Goal: Entertainment & Leisure: Consume media (video, audio)

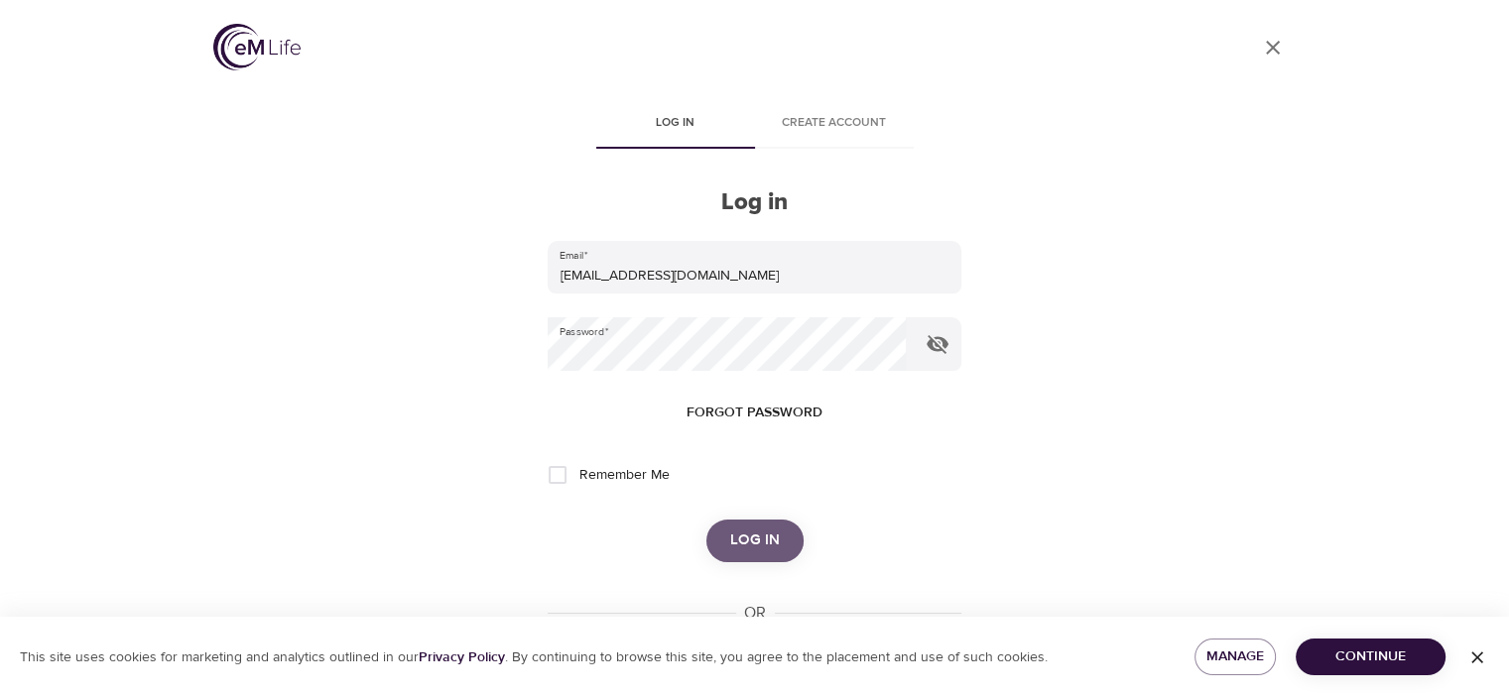
click at [748, 539] on span "Log in" at bounding box center [755, 541] width 50 height 26
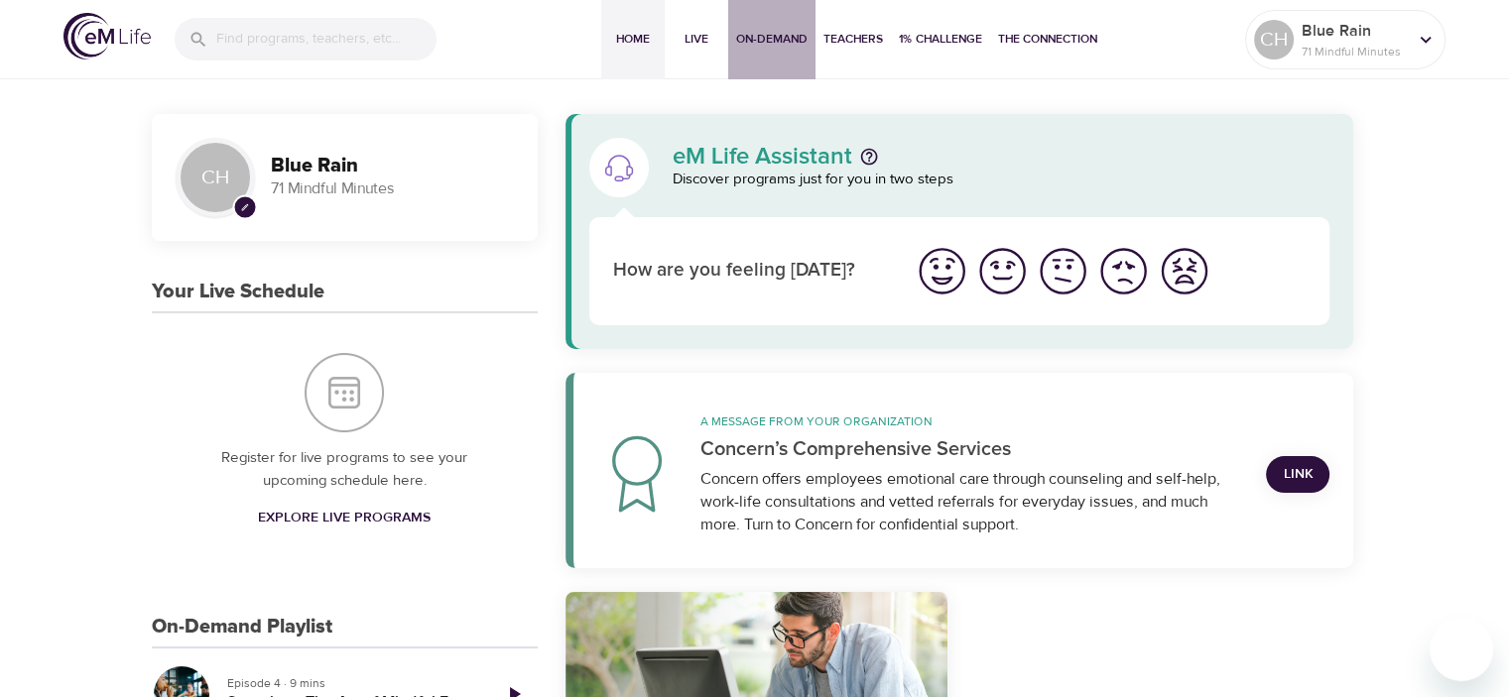
click at [767, 37] on span "On-Demand" at bounding box center [771, 39] width 71 height 21
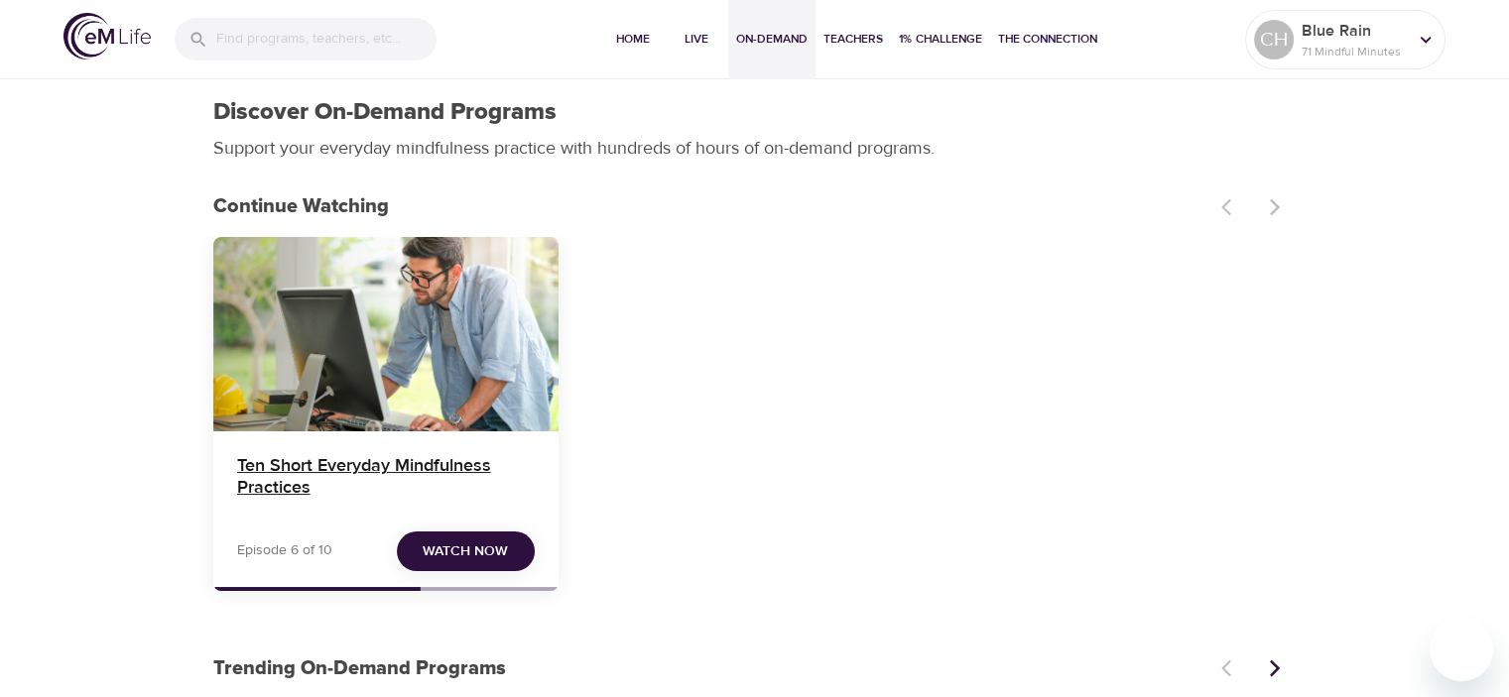
click at [307, 463] on h4 "Ten Short Everyday Mindfulness Practices" at bounding box center [386, 479] width 298 height 48
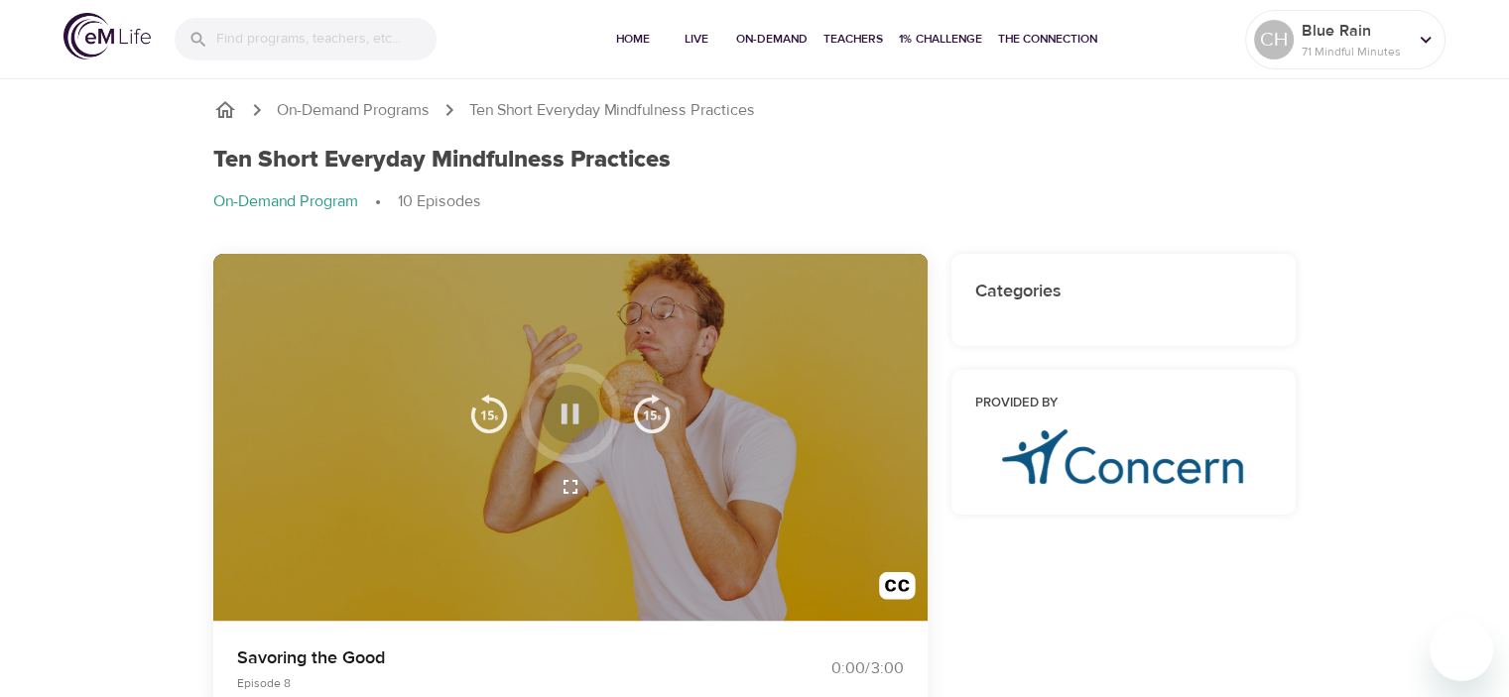
click at [571, 417] on icon "button" at bounding box center [570, 414] width 35 height 35
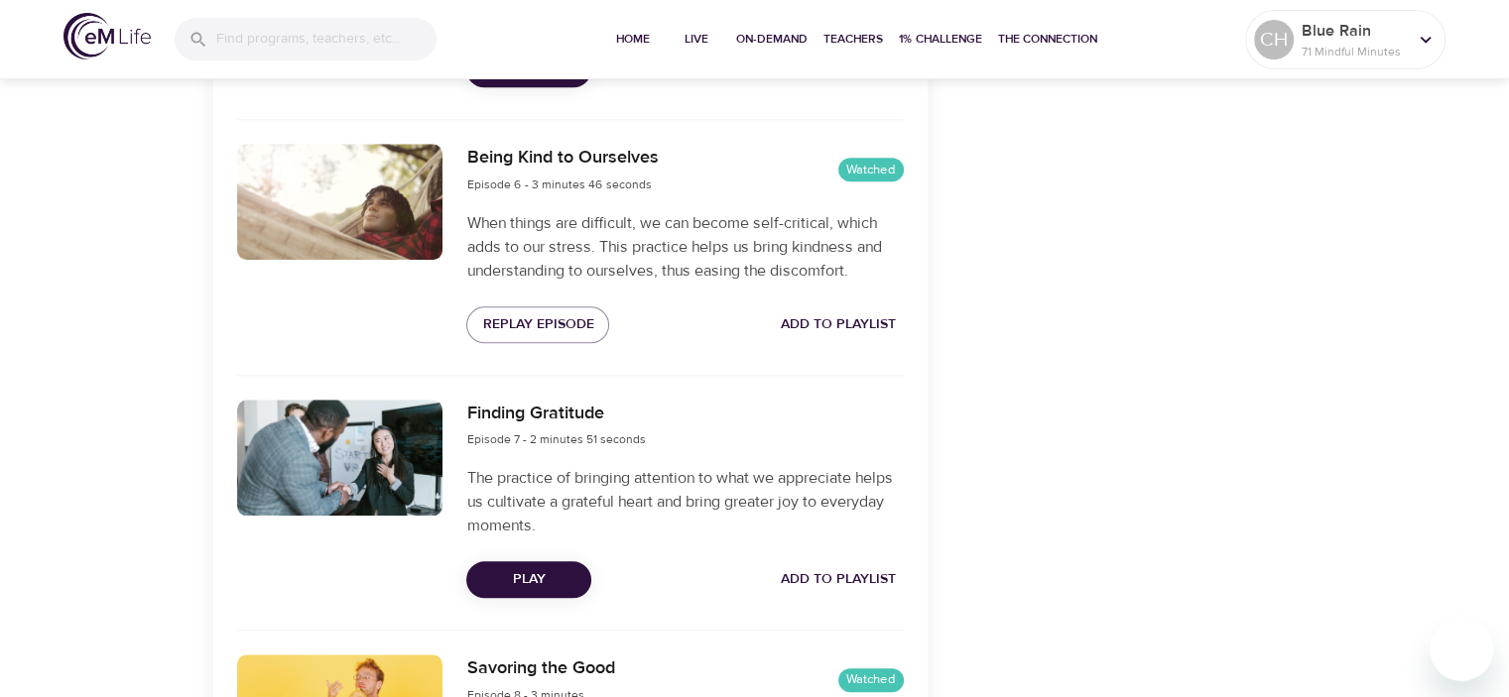
scroll to position [1946, 0]
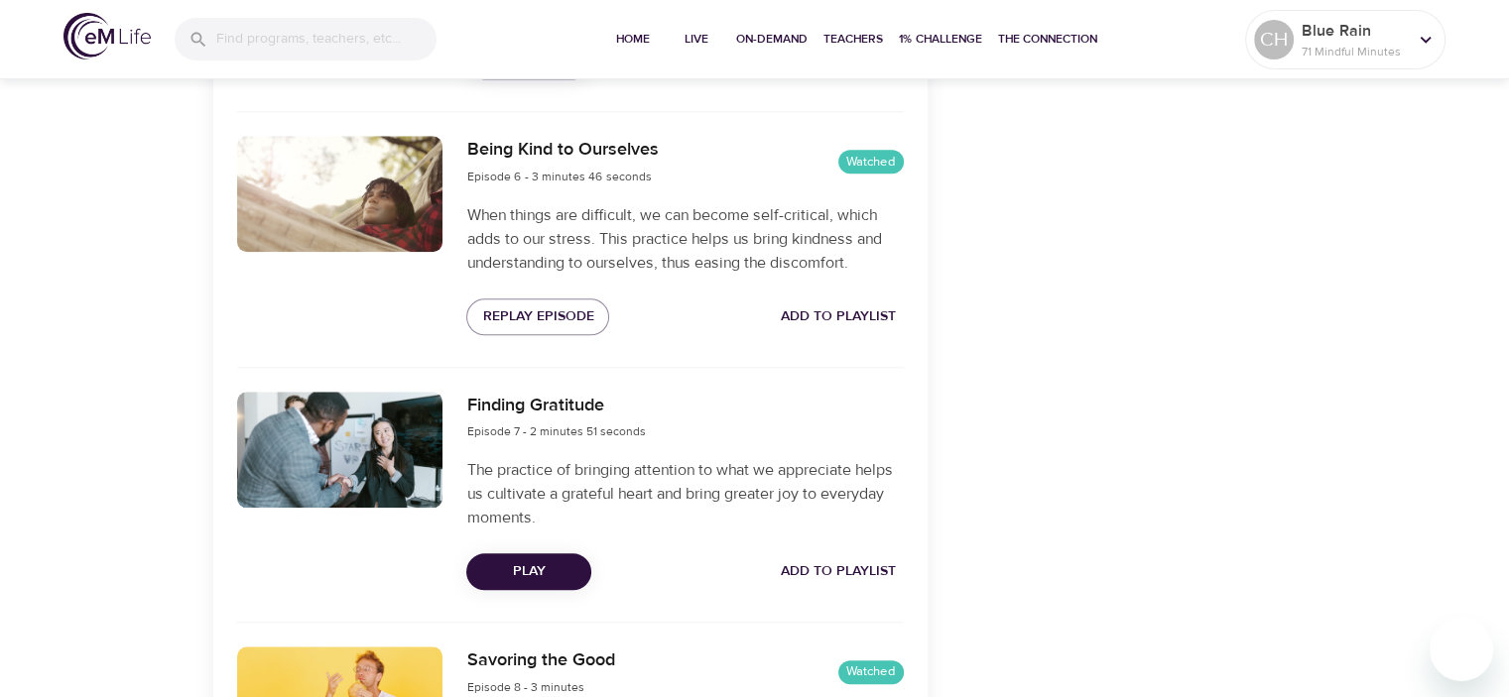
click at [352, 470] on div at bounding box center [340, 450] width 206 height 116
click at [520, 568] on span "Play" at bounding box center [528, 572] width 93 height 25
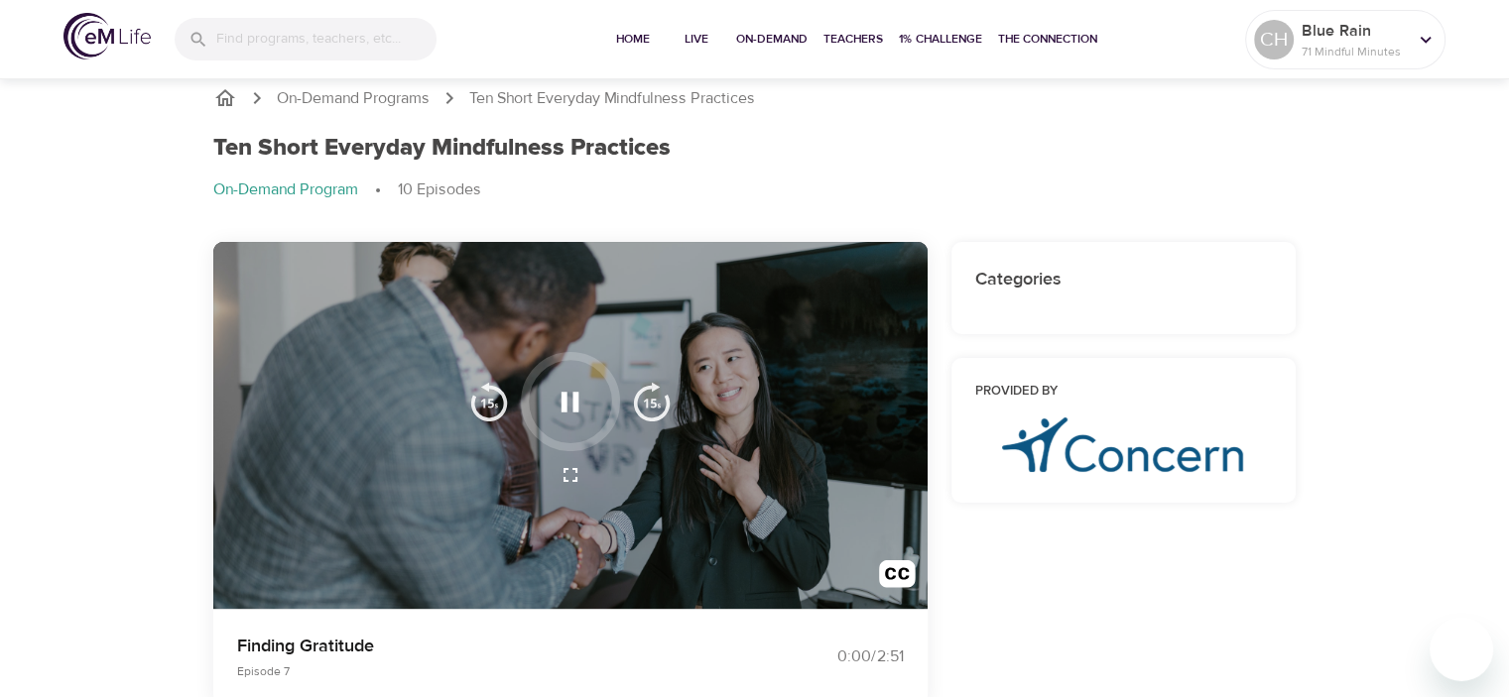
scroll to position [0, 0]
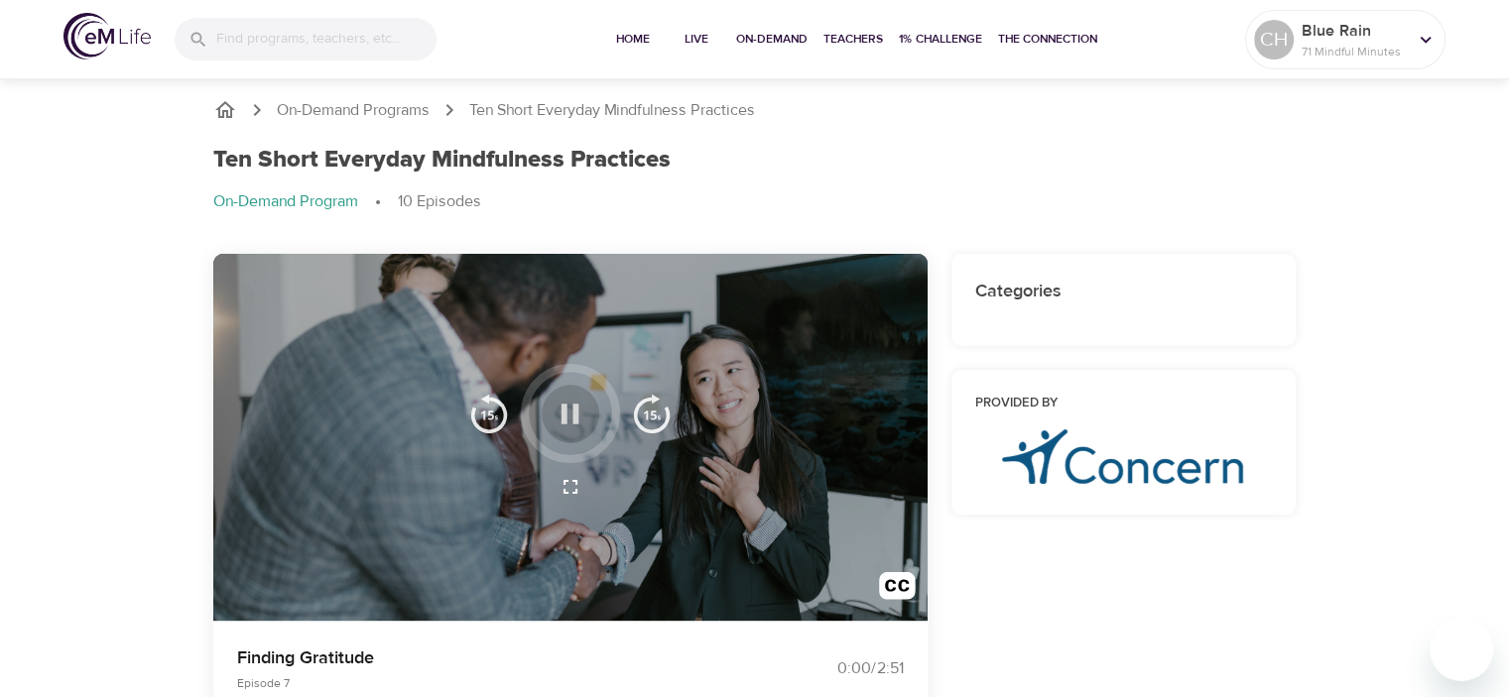
click at [567, 410] on icon "button" at bounding box center [570, 414] width 35 height 35
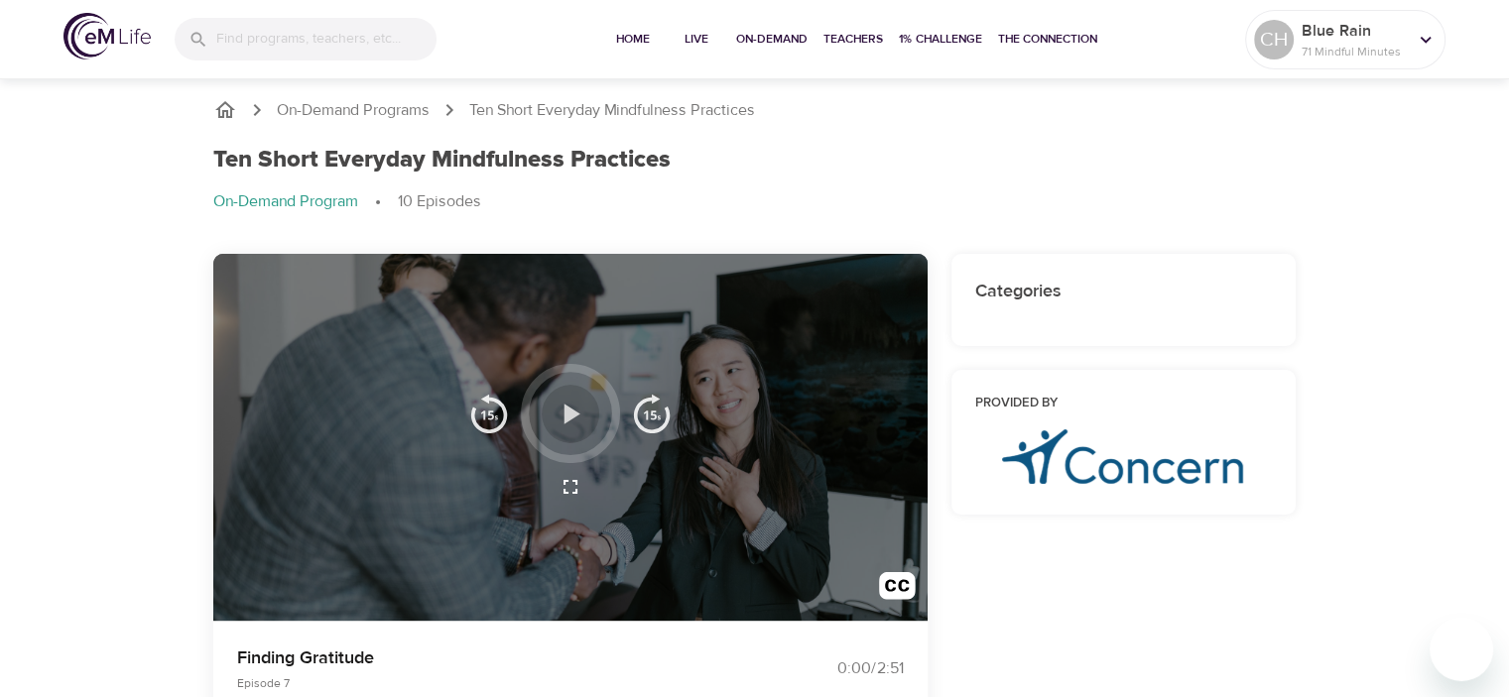
click at [567, 404] on icon "button" at bounding box center [570, 414] width 35 height 35
